Goal: Transaction & Acquisition: Download file/media

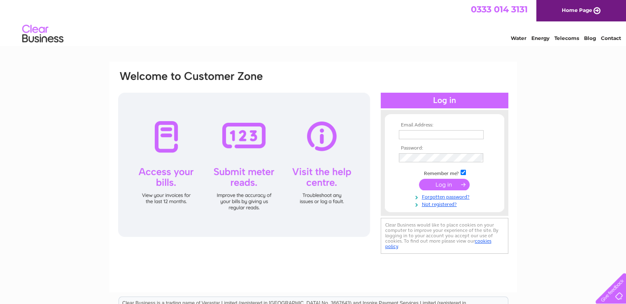
type input "rogerroddick@yahoo.com"
click at [167, 137] on div at bounding box center [244, 165] width 252 height 144
click at [435, 183] on input "submit" at bounding box center [444, 185] width 51 height 12
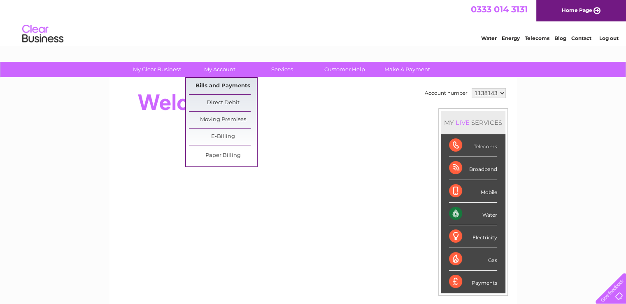
click at [217, 86] on link "Bills and Payments" at bounding box center [223, 86] width 68 height 16
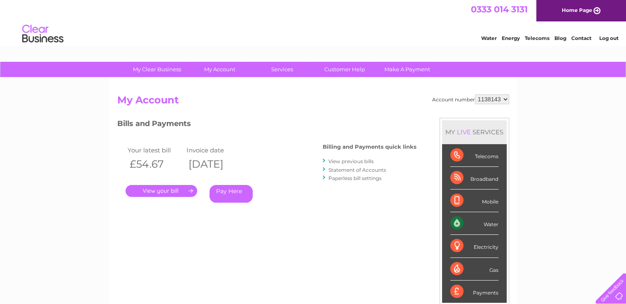
click at [180, 189] on link "." at bounding box center [162, 191] width 72 height 12
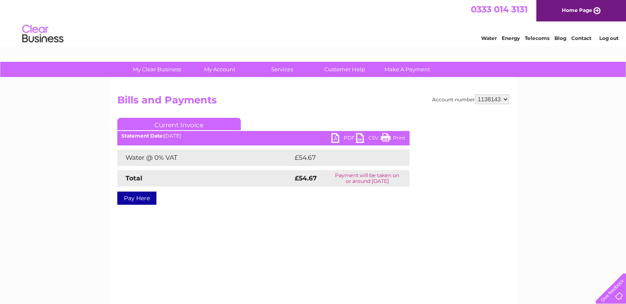
click at [331, 138] on link "PDF" at bounding box center [343, 139] width 25 height 12
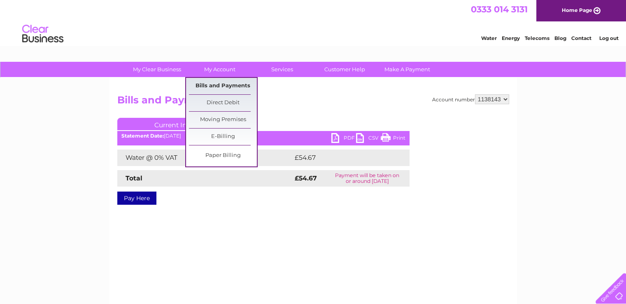
click at [224, 84] on link "Bills and Payments" at bounding box center [223, 86] width 68 height 16
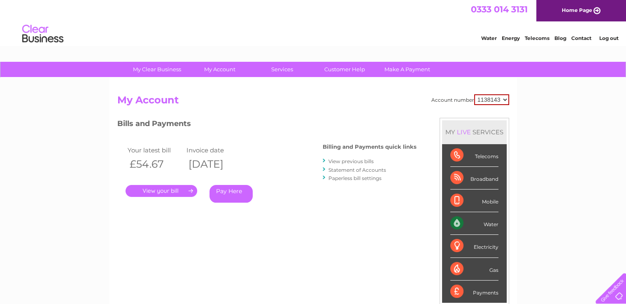
click at [348, 160] on link "View previous bills" at bounding box center [350, 161] width 45 height 6
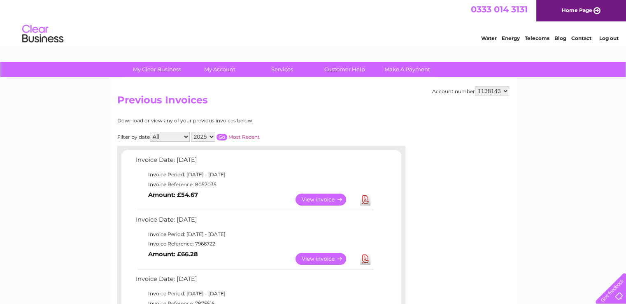
click at [320, 257] on link "View" at bounding box center [326, 259] width 61 height 12
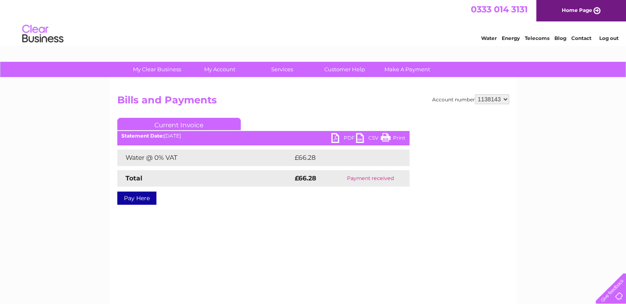
click at [332, 137] on link "PDF" at bounding box center [343, 139] width 25 height 12
click at [333, 139] on link "PDF" at bounding box center [343, 139] width 25 height 12
click at [336, 138] on link "PDF" at bounding box center [343, 139] width 25 height 12
click at [361, 138] on link "CSV" at bounding box center [368, 139] width 25 height 12
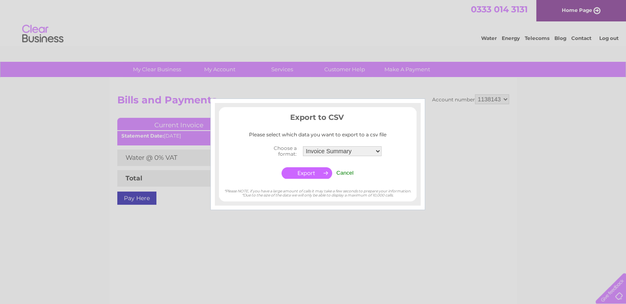
click at [361, 138] on div "Export to CSV Please select which data you want to export to a csv file Choose …" at bounding box center [318, 146] width 198 height 69
click at [349, 172] on input "Cancel" at bounding box center [344, 173] width 17 height 6
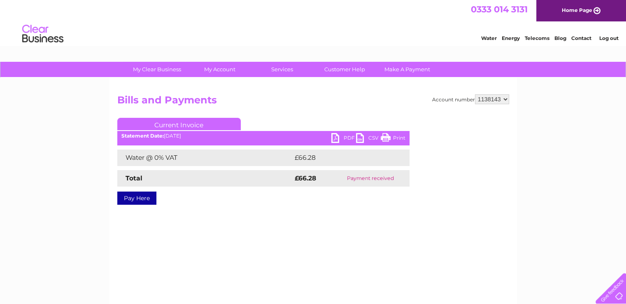
click at [334, 139] on link "PDF" at bounding box center [343, 139] width 25 height 12
